Goal: Task Accomplishment & Management: Manage account settings

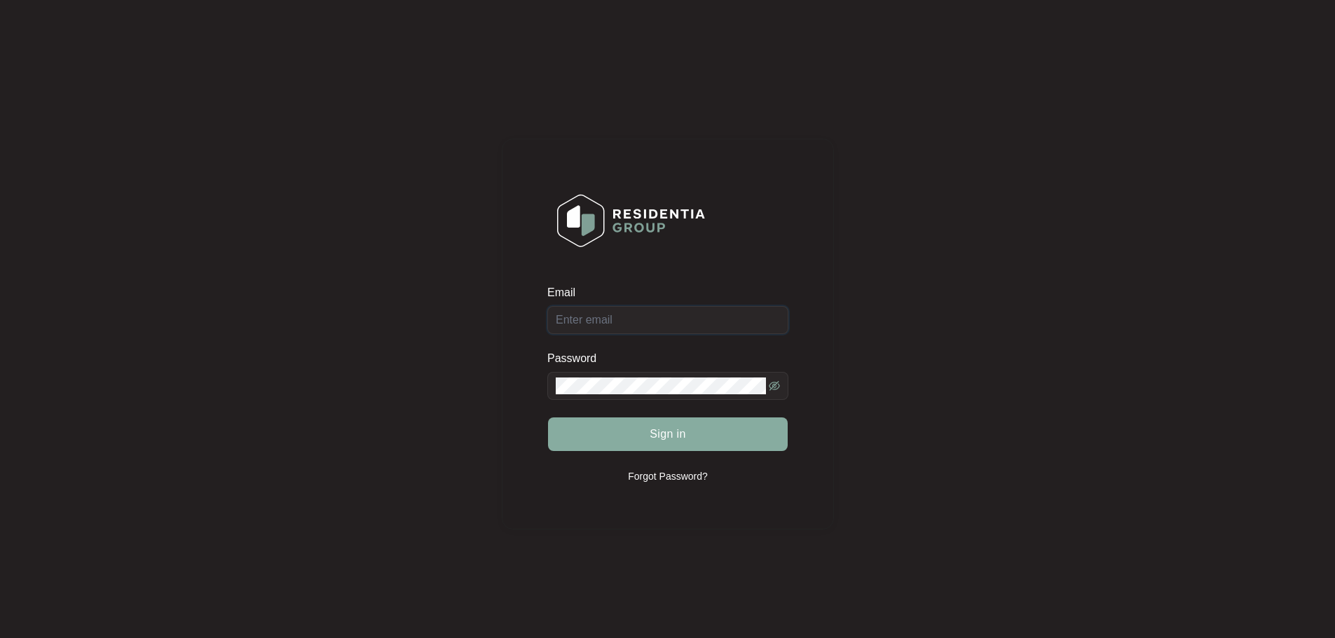
type input "[EMAIL_ADDRESS][DOMAIN_NAME]"
click at [649, 439] on span "Sign in" at bounding box center [667, 434] width 36 height 17
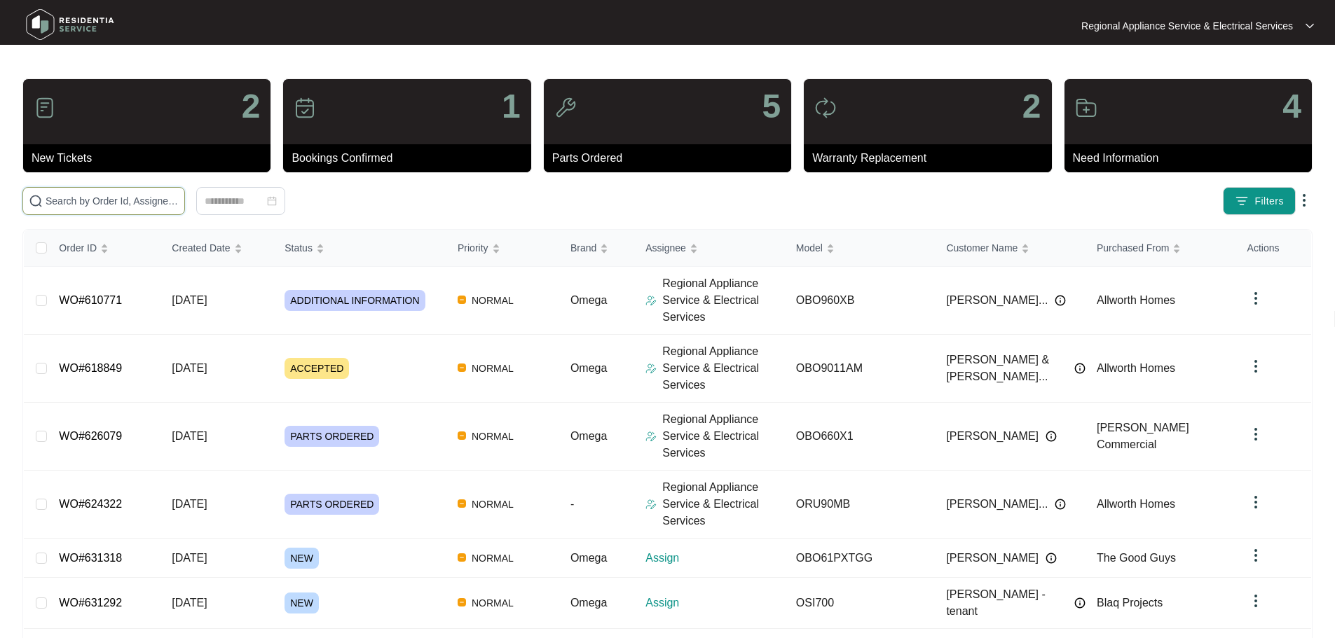
click at [166, 199] on input "text" at bounding box center [112, 200] width 133 height 15
click at [179, 195] on input "text" at bounding box center [112, 200] width 133 height 15
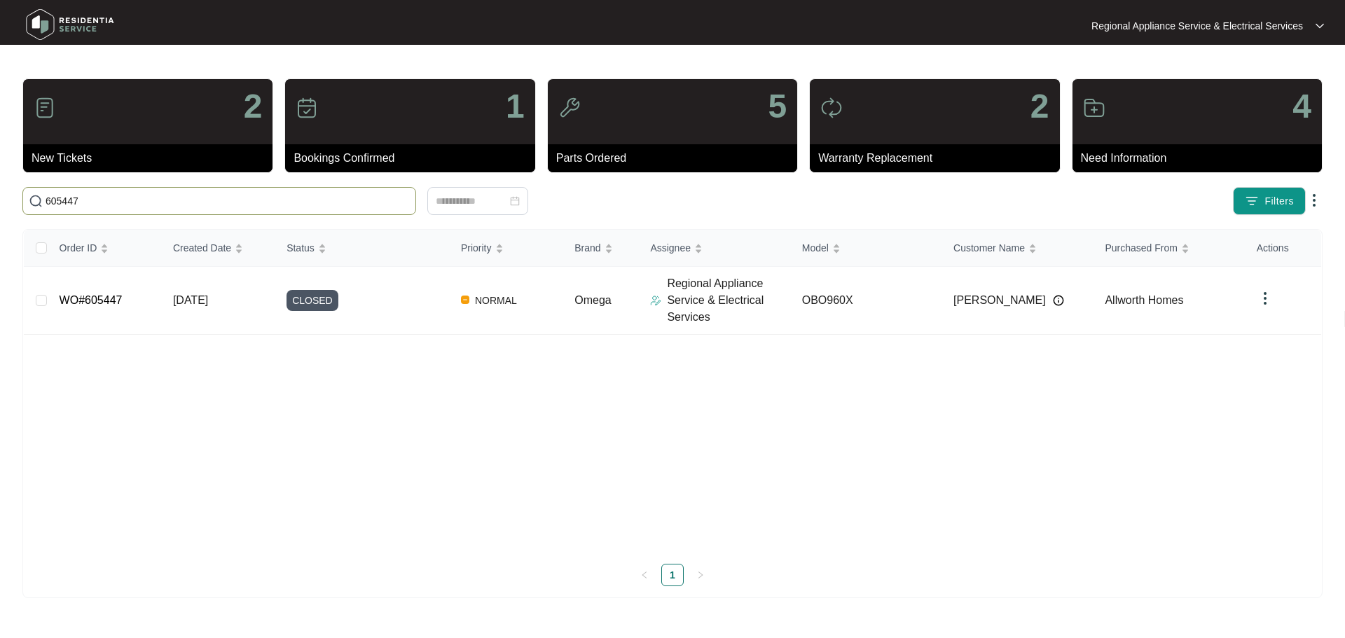
type input "605447"
click at [743, 316] on p "Regional Appliance Service & Electrical Services" at bounding box center [728, 300] width 123 height 50
click at [669, 317] on p "Regional Appliance Service & Electrical Services" at bounding box center [728, 300] width 123 height 50
click at [76, 302] on link "WO#605447" at bounding box center [91, 300] width 63 height 12
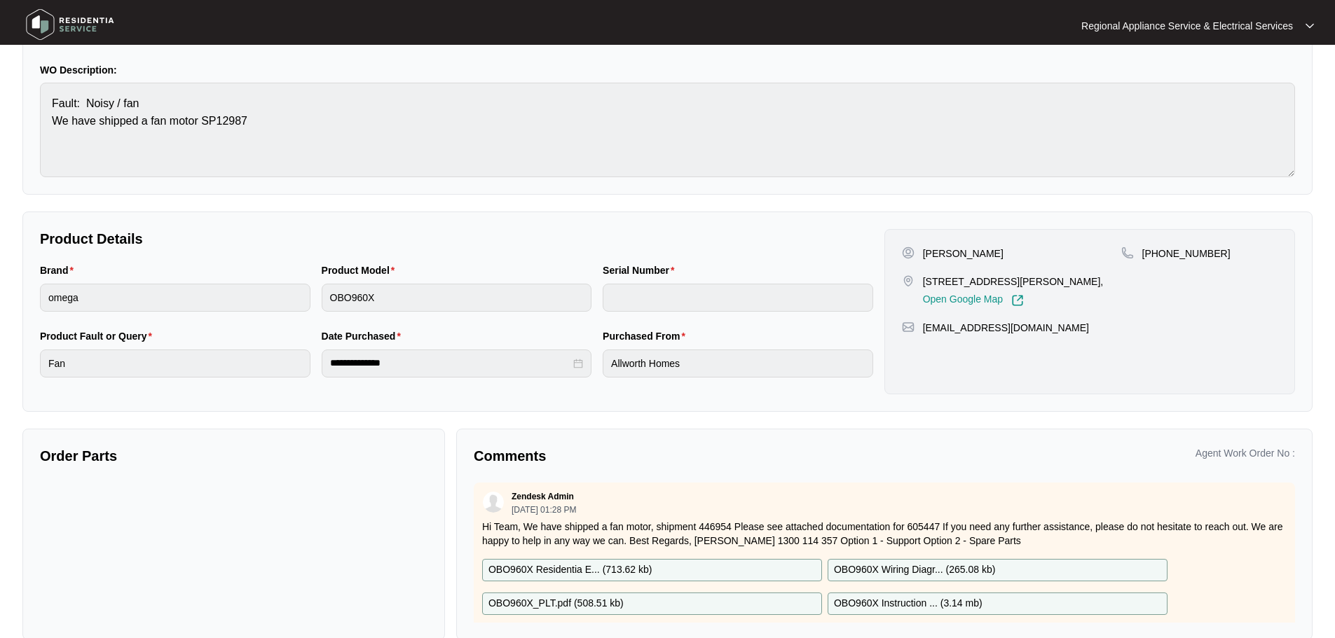
scroll to position [142, 0]
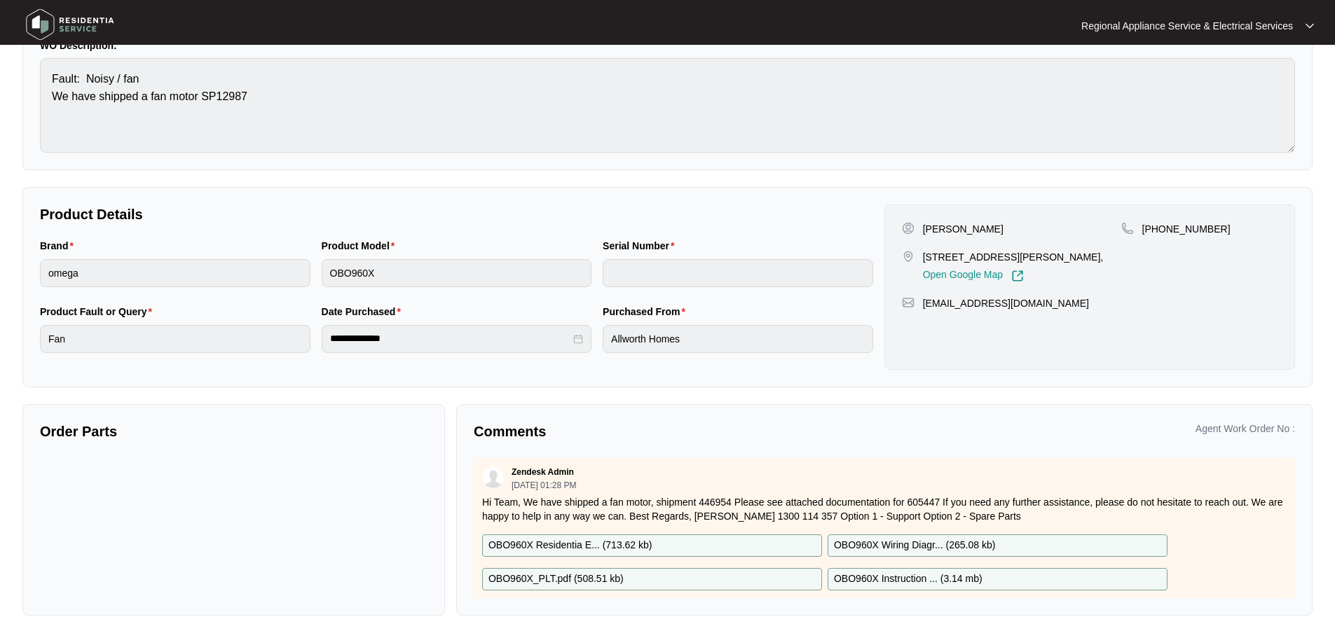
click at [223, 464] on div "Order Parts" at bounding box center [233, 510] width 422 height 212
drag, startPoint x: 222, startPoint y: 463, endPoint x: 186, endPoint y: 483, distance: 41.4
click at [186, 483] on div "Order Parts" at bounding box center [233, 510] width 422 height 212
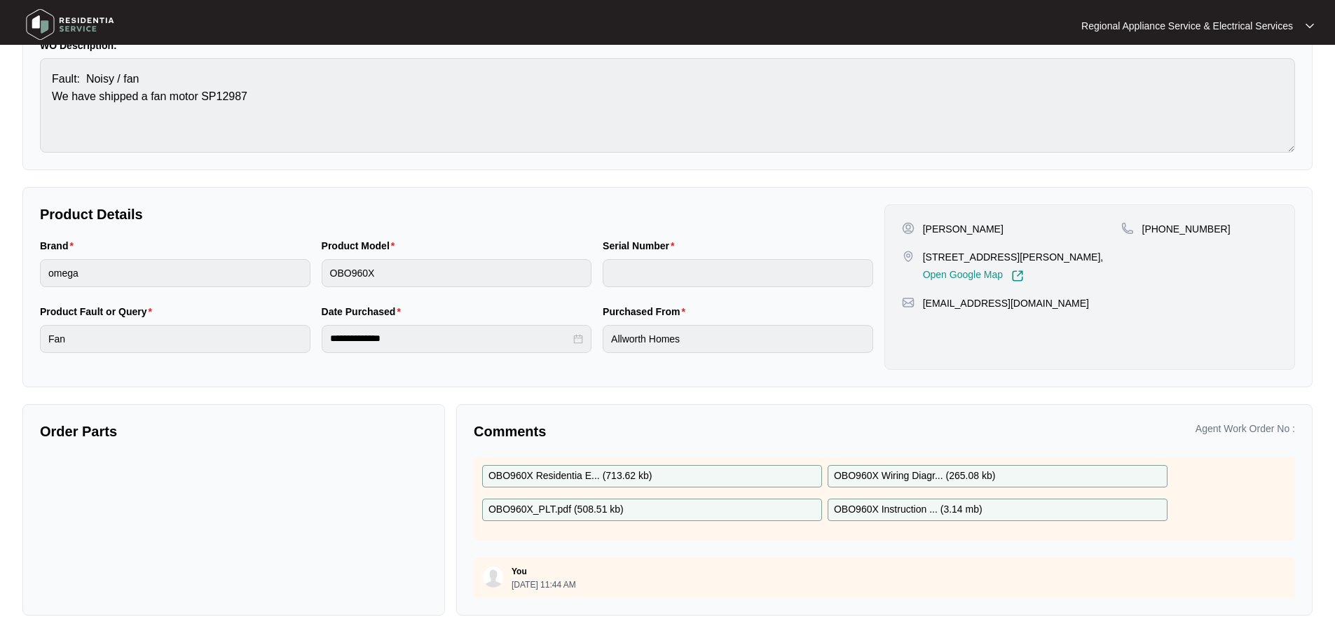
scroll to position [70, 0]
drag, startPoint x: 1297, startPoint y: 613, endPoint x: 1300, endPoint y: 624, distance: 11.4
click at [1300, 626] on main "**********" at bounding box center [667, 248] width 1335 height 780
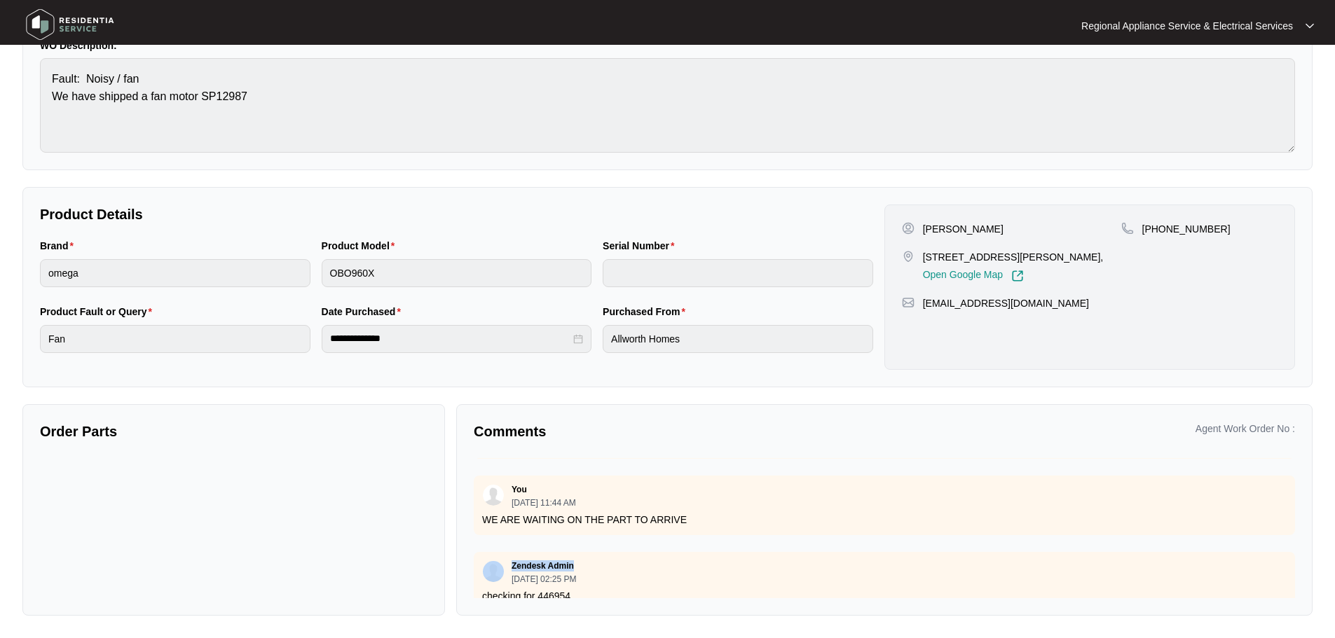
scroll to position [184, 0]
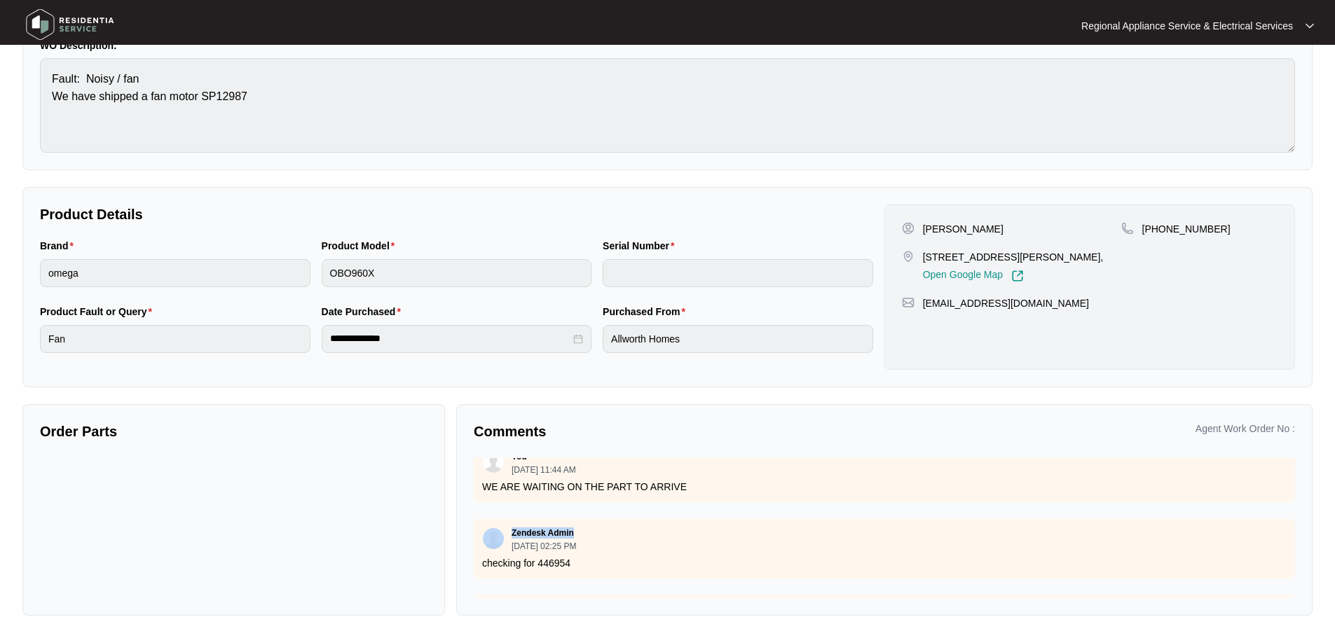
click at [977, 535] on div "Zendesk Admin [DATE] 02:25 PM" at bounding box center [884, 539] width 804 height 23
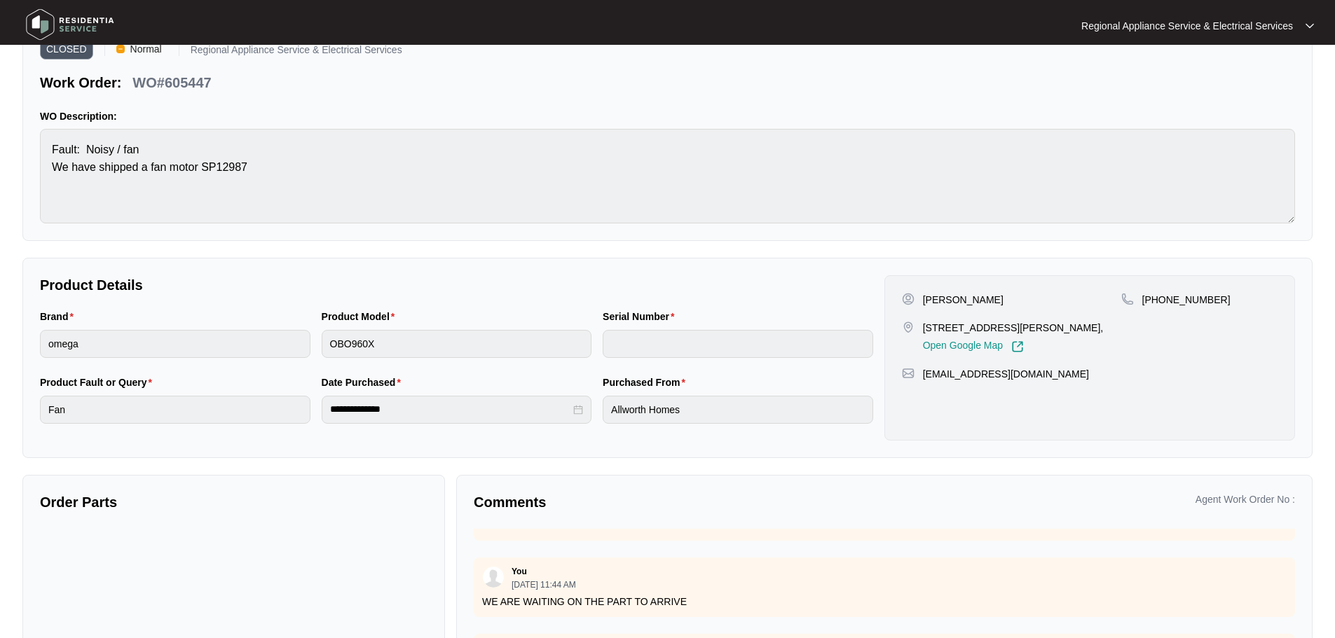
scroll to position [0, 0]
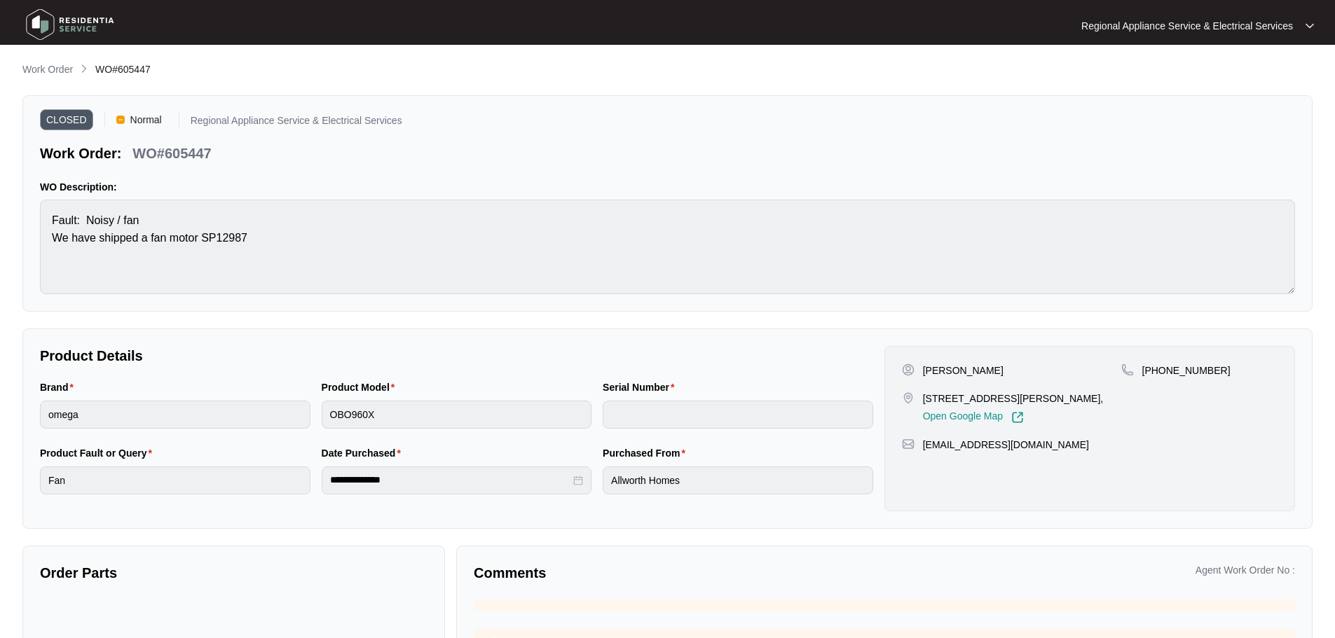
click at [1170, 29] on p "Regional Appliance Service & Electrical Services" at bounding box center [1187, 26] width 212 height 14
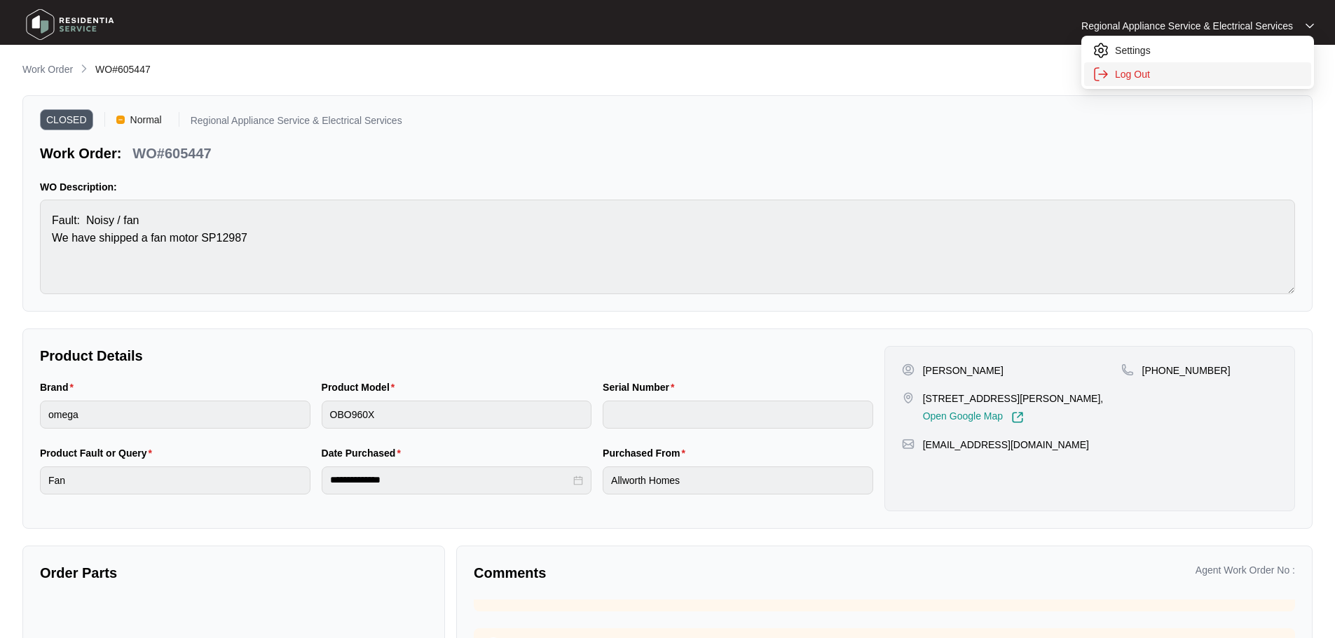
click at [1129, 76] on p "Log Out" at bounding box center [1209, 74] width 188 height 14
